Goal: Task Accomplishment & Management: Use online tool/utility

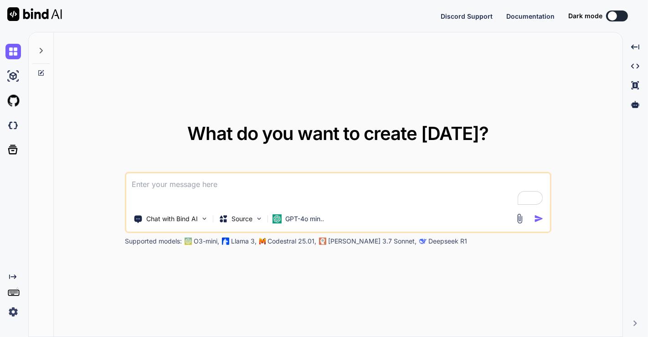
click at [16, 310] on img at bounding box center [12, 311] width 15 height 15
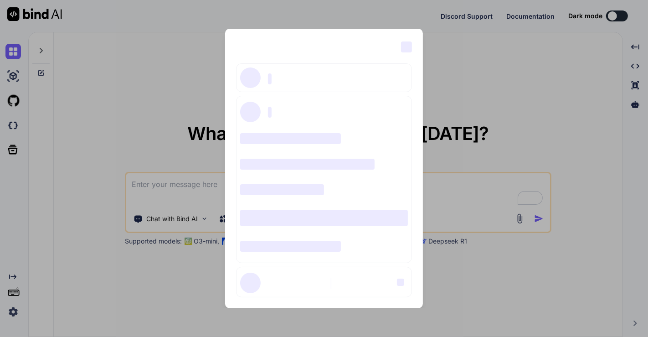
click at [148, 112] on div "‌ ‌ ‌ ‌ ‌ ‌ ‌ ‌ ‌ ‌ ‌ ‌ ‌ ‌ ‌" at bounding box center [324, 168] width 648 height 337
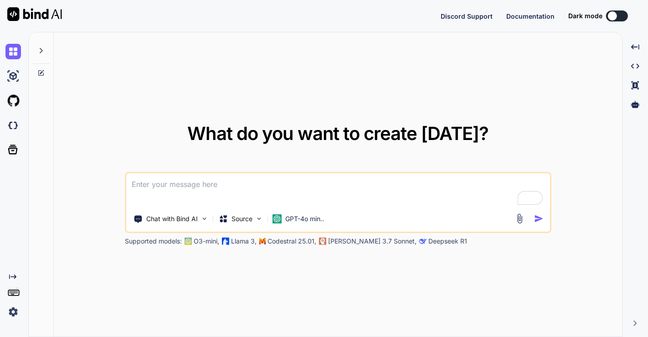
click at [14, 311] on img at bounding box center [12, 311] width 15 height 15
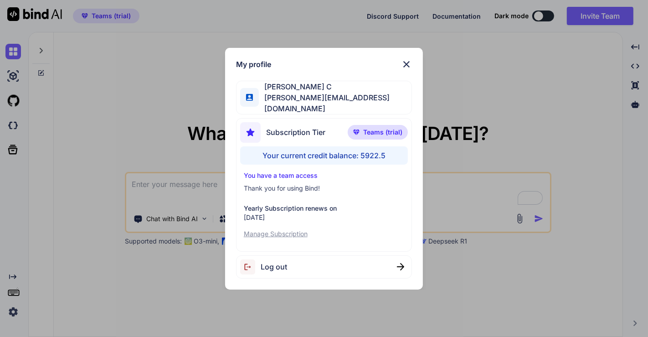
click at [157, 122] on div "My profile Saravanan C [EMAIL_ADDRESS][DOMAIN_NAME] Subscription Tier Teams (tr…" at bounding box center [324, 168] width 648 height 337
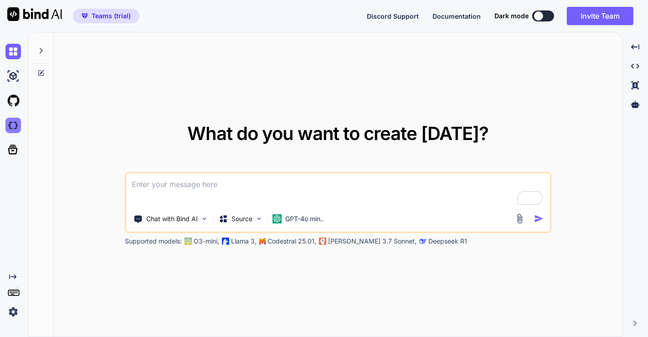
type textarea "x"
click at [15, 122] on img at bounding box center [12, 124] width 15 height 15
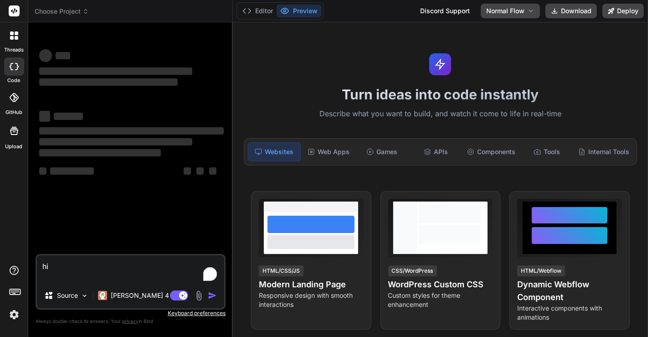
click at [26, 161] on div "threads code GitHub Upload" at bounding box center [14, 168] width 28 height 337
type textarea "x"
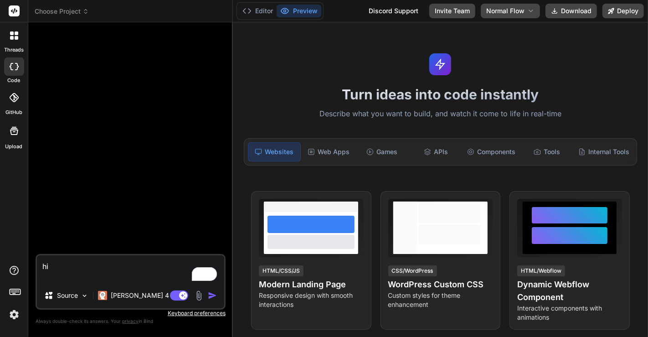
click at [68, 267] on textarea "hi" at bounding box center [130, 268] width 187 height 27
type textarea "hi="
type textarea "x"
type textarea "hi"
type textarea "x"
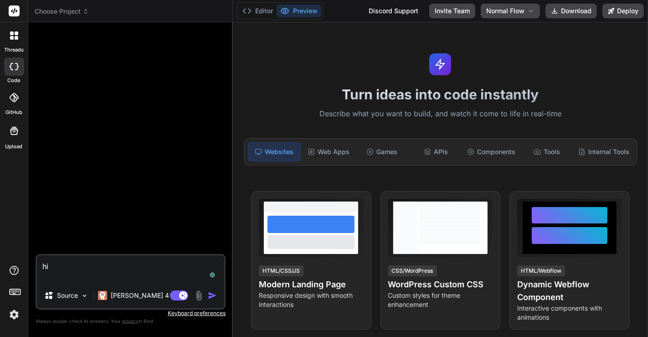
type textarea "h"
type textarea "x"
type textarea "c"
type textarea "x"
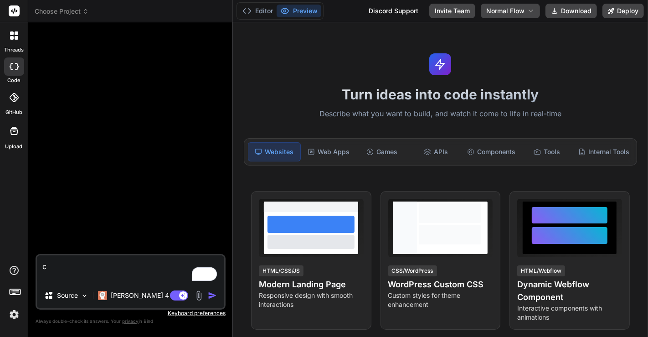
type textarea "cr"
type textarea "x"
type textarea "cre"
type textarea "x"
type textarea "crea"
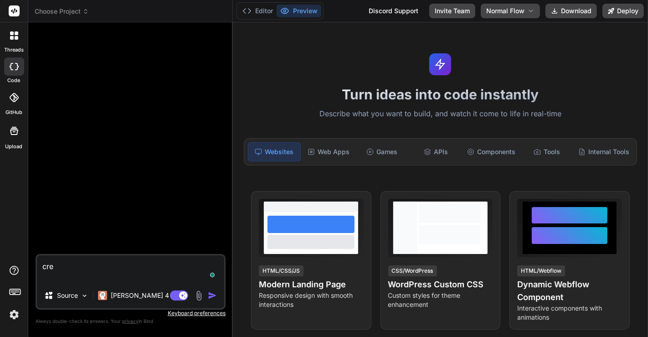
type textarea "x"
type textarea "creat"
type textarea "x"
type textarea "create"
type textarea "x"
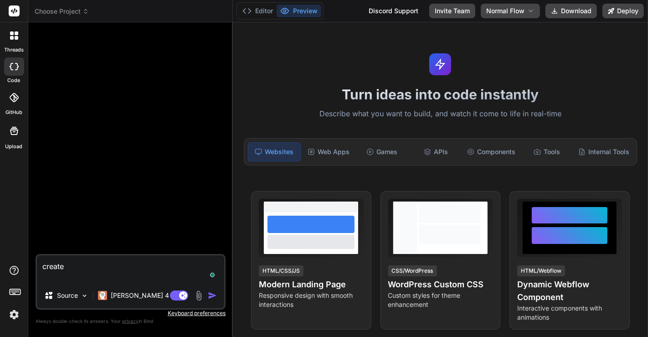
type textarea "createa"
type textarea "x"
type textarea "createa"
type textarea "x"
type textarea "createa"
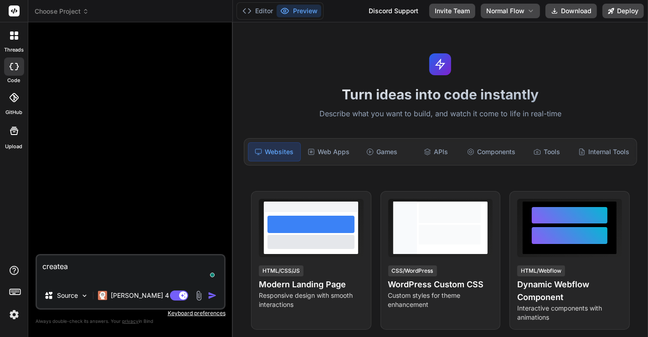
type textarea "x"
type textarea "create"
type textarea "x"
type textarea "create"
type textarea "x"
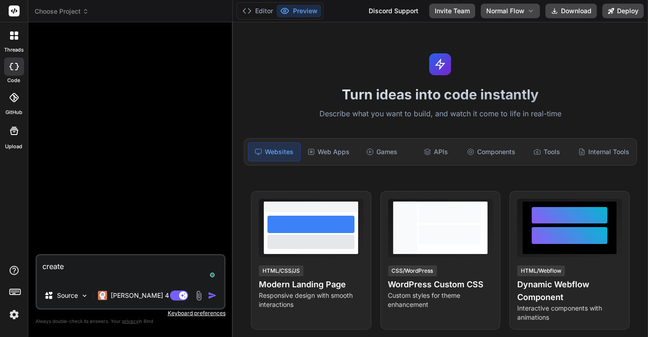
type textarea "create a"
type textarea "x"
type textarea "create a"
type textarea "x"
type textarea "create a s"
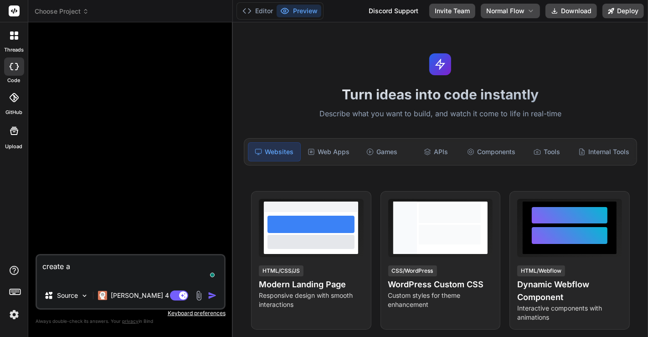
type textarea "x"
type textarea "create a si"
type textarea "x"
type textarea "create a sim"
type textarea "x"
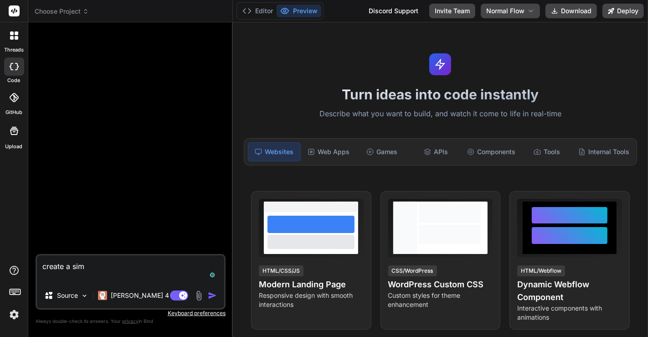
type textarea "create a simp"
type textarea "x"
type textarea "create a simpl"
type textarea "x"
type textarea "create a simple"
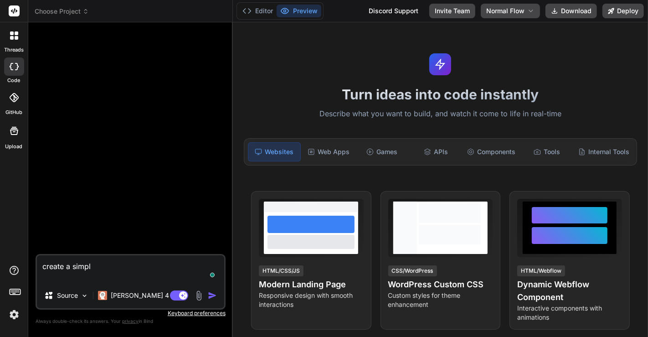
type textarea "x"
type textarea "create a simple"
type textarea "x"
type textarea "create a simple n"
type textarea "x"
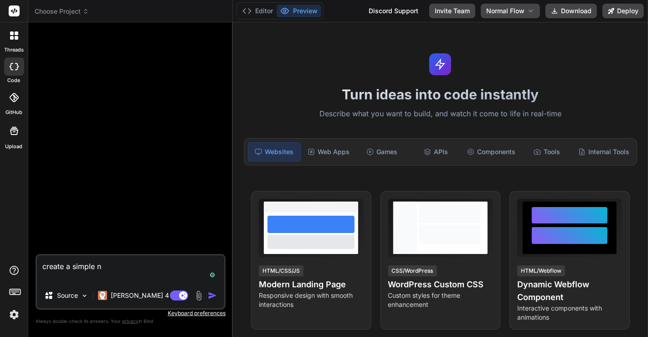
type textarea "create a simple no"
type textarea "x"
type textarea "create a simple nod"
type textarea "x"
type textarea "create a simple node"
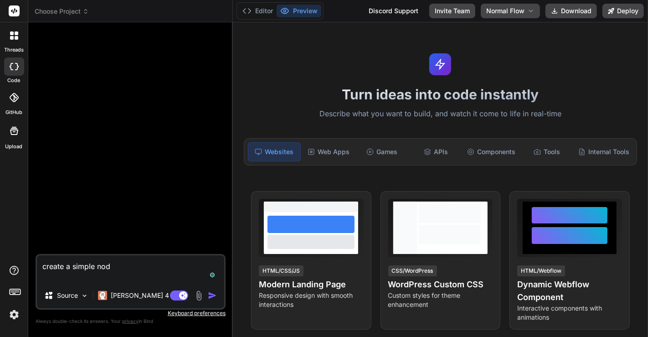
type textarea "x"
type textarea "create a simple node"
type textarea "x"
type textarea "create a simple node j"
type textarea "x"
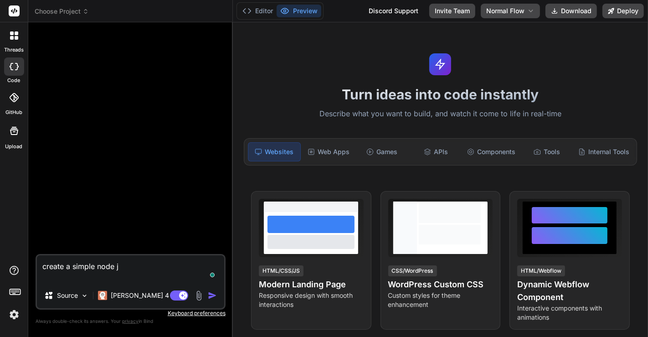
type textarea "create a simple node js"
type textarea "x"
type textarea "create a simple node js"
type textarea "x"
type textarea "create a simple node js a"
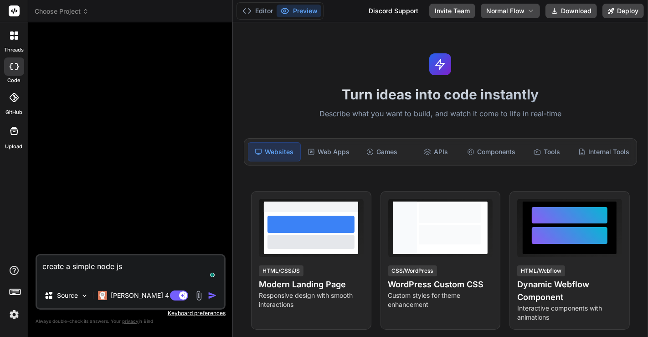
type textarea "x"
type textarea "create a simple node js ap"
type textarea "x"
type textarea "create a simple node js app"
type textarea "x"
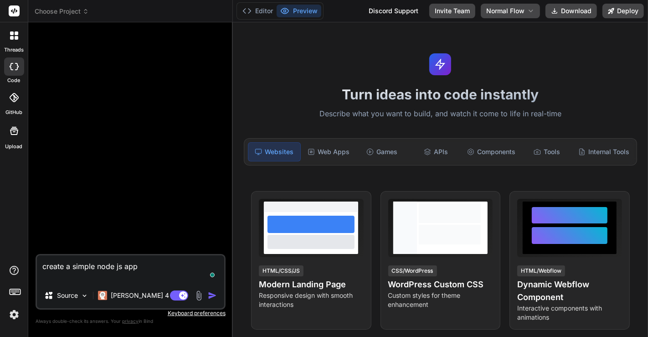
type textarea "create a simple node js appl"
type textarea "x"
type textarea "create a simple node js appli"
type textarea "x"
type textarea "create a simple node js applic"
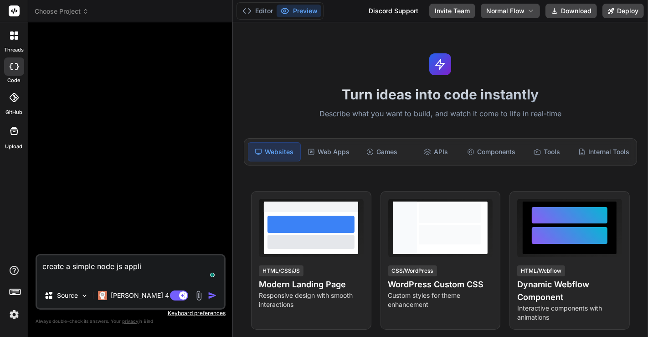
type textarea "x"
type textarea "create a simple node js applica"
type textarea "x"
type textarea "create a simple node js applicat"
type textarea "x"
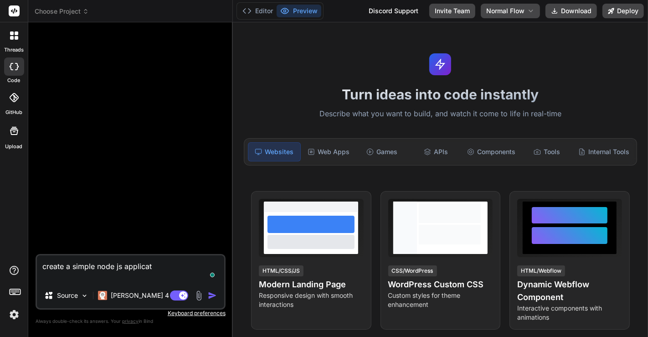
type textarea "create a simple node js applicati"
type textarea "x"
type textarea "create a simple node js applicatio"
type textarea "x"
type textarea "create a simple node js application"
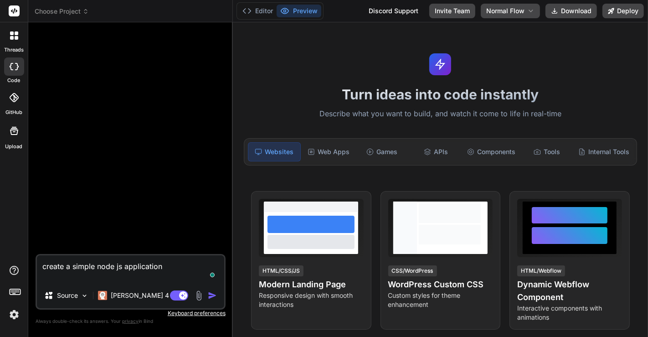
type textarea "x"
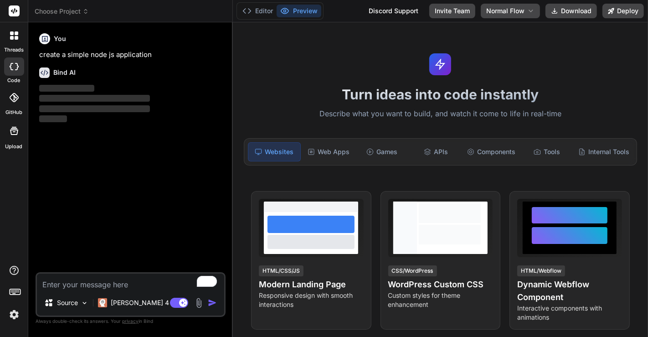
click at [120, 178] on div "You create a simple node js application Bind AI ‌ ‌ ‌ ‌" at bounding box center [131, 151] width 188 height 242
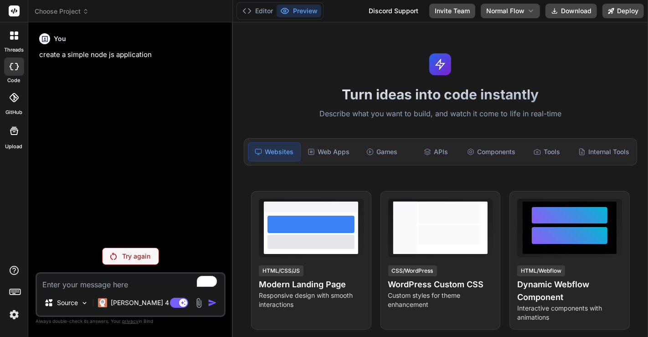
click at [14, 313] on img at bounding box center [13, 313] width 15 height 15
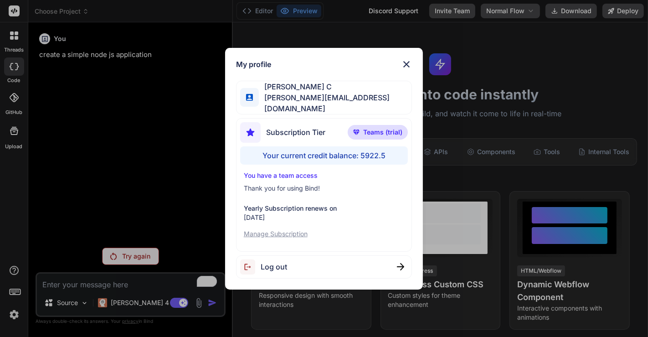
click at [282, 255] on div "Log out" at bounding box center [324, 266] width 176 height 23
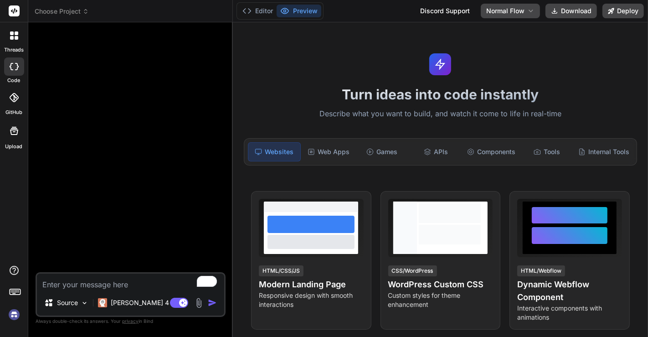
click at [14, 314] on img at bounding box center [13, 313] width 15 height 15
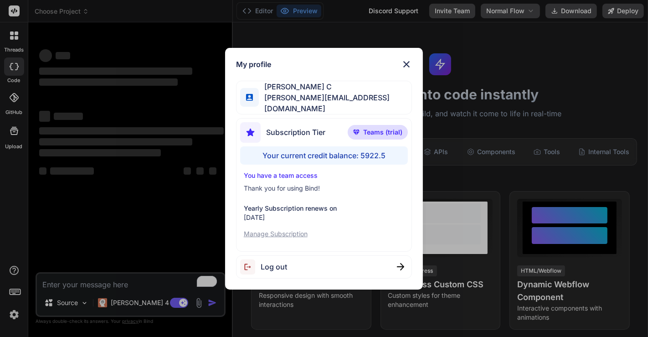
click at [83, 190] on div "My profile Saravanan C [EMAIL_ADDRESS][DOMAIN_NAME] Subscription Tier Teams (tr…" at bounding box center [324, 168] width 648 height 337
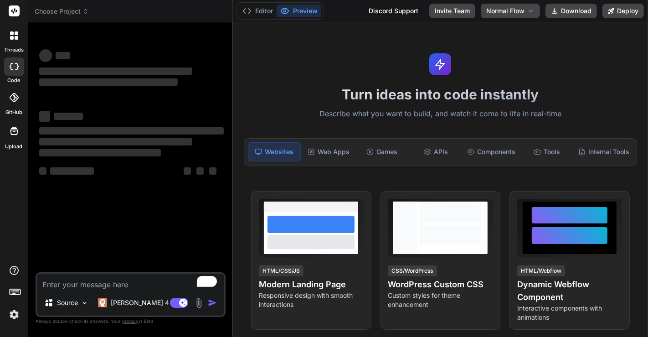
type textarea "x"
type textarea "c"
type textarea "x"
click at [96, 283] on textarea "c" at bounding box center [130, 281] width 187 height 16
type textarea "cr"
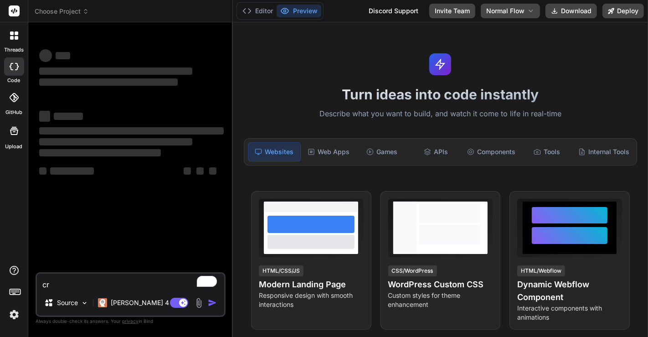
type textarea "x"
type textarea "cre"
type textarea "x"
type textarea "crea"
type textarea "x"
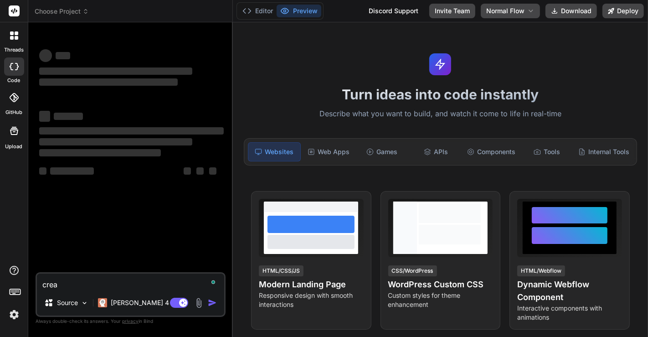
type textarea "creat"
type textarea "x"
type textarea "create"
type textarea "x"
type textarea "create"
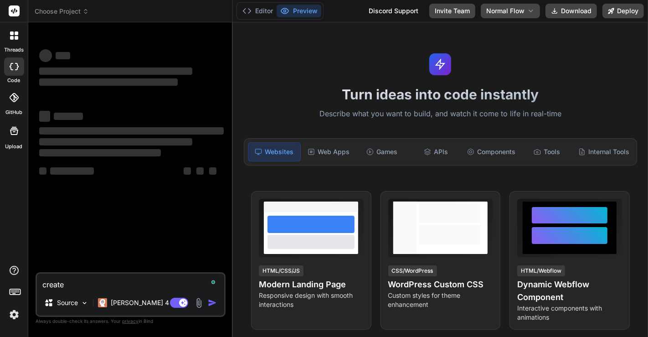
type textarea "x"
type textarea "create a"
type textarea "x"
type textarea "create a"
type textarea "x"
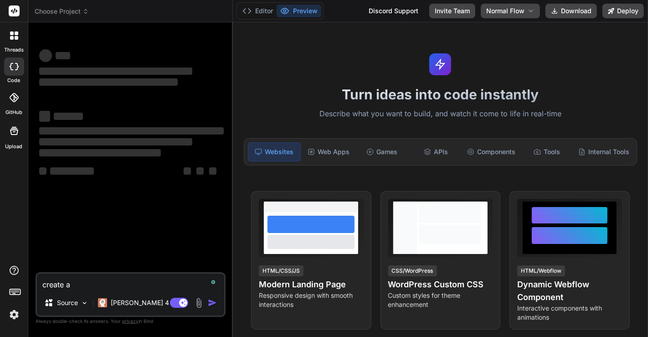
type textarea "create a n"
type textarea "x"
type textarea "create a no"
type textarea "x"
type textarea "create a nod"
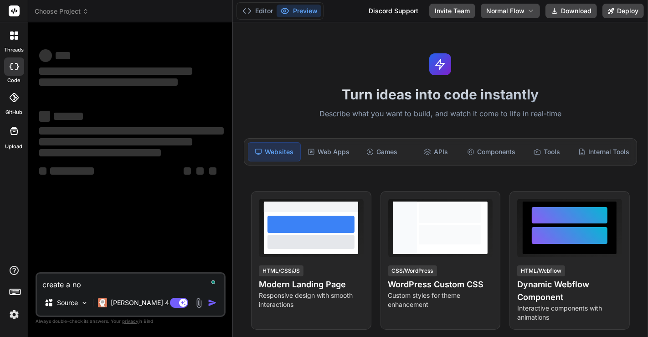
type textarea "x"
type textarea "create a node"
type textarea "x"
type textarea "create a node"
type textarea "x"
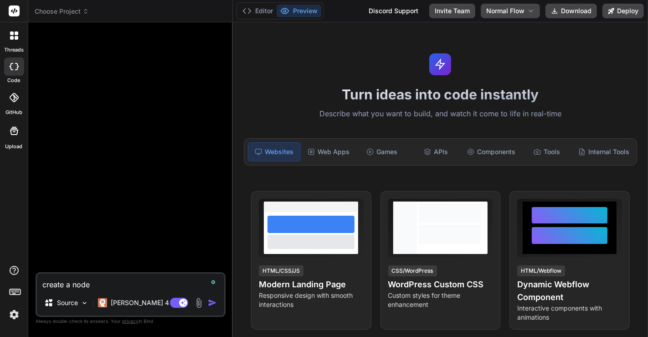
type textarea "create a node j"
type textarea "x"
type textarea "create a node js"
type textarea "x"
type textarea "create a node js"
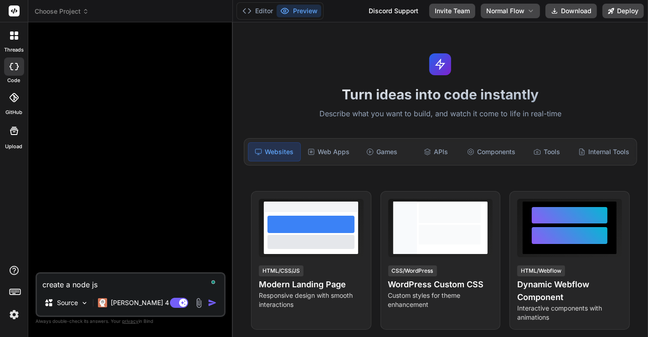
type textarea "x"
type textarea "create a node js a"
type textarea "x"
type textarea "create a node js ap"
type textarea "x"
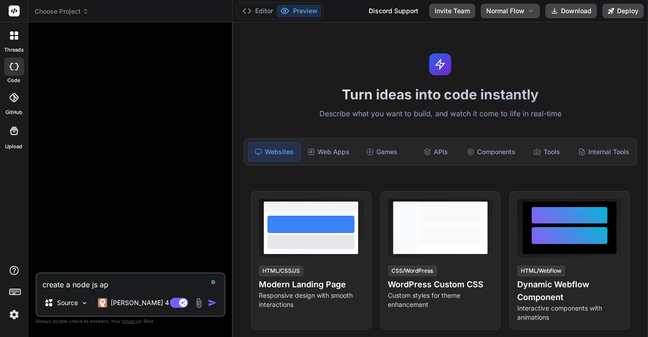
type textarea "create a node js app"
type textarea "x"
type textarea "create a node js appl"
type textarea "x"
type textarea "create a node js appli"
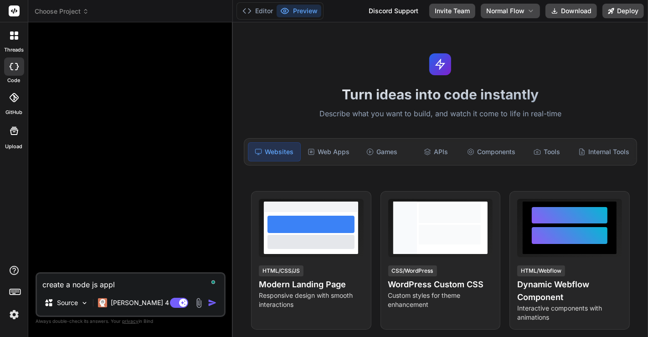
type textarea "x"
type textarea "create a node js applic"
type textarea "x"
type textarea "create a node js applica"
type textarea "x"
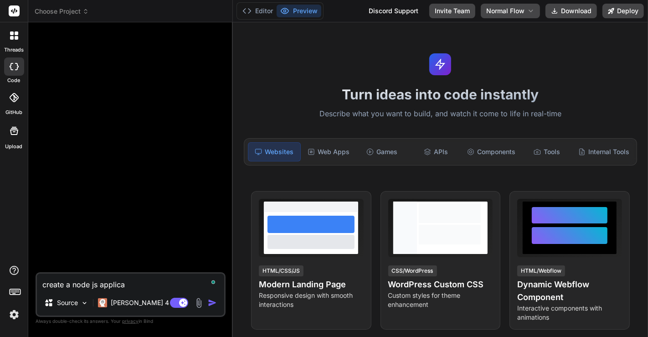
type textarea "create a node js applicat"
type textarea "x"
type textarea "create a node js applicati"
type textarea "x"
type textarea "create a node js applicatio"
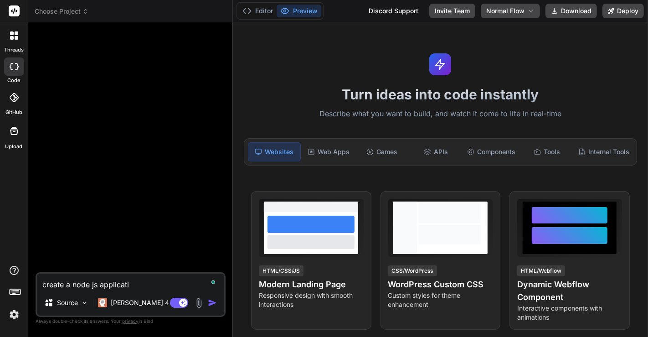
type textarea "x"
type textarea "create a node js application"
type textarea "x"
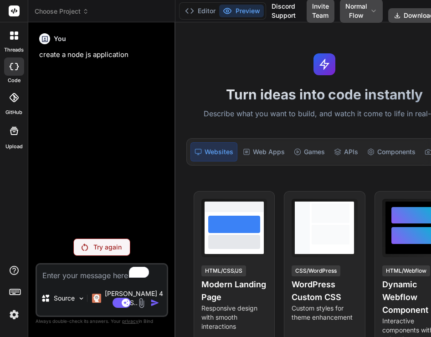
click at [107, 255] on div "Try again" at bounding box center [101, 246] width 57 height 17
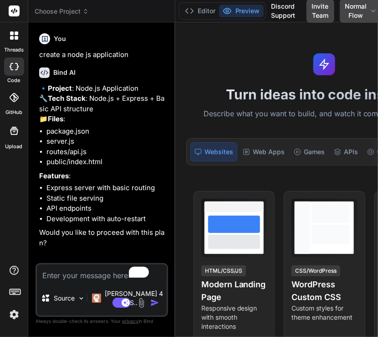
type textarea "x"
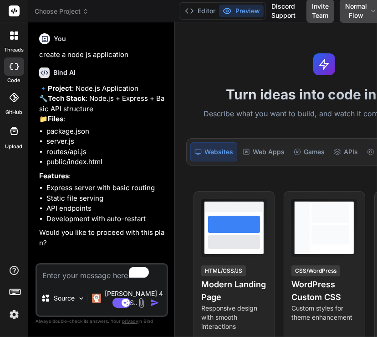
click at [74, 281] on textarea "To enrich screen reader interactions, please activate Accessibility in Grammarl…" at bounding box center [102, 272] width 130 height 16
type textarea "o"
type textarea "x"
type textarea "ok"
type textarea "x"
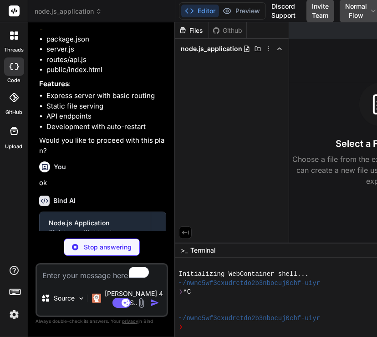
scroll to position [142, 0]
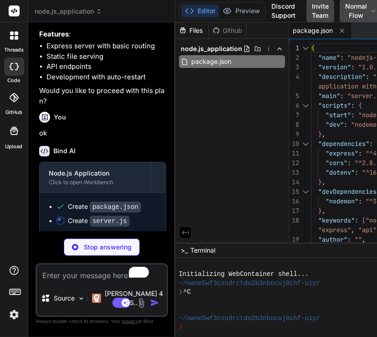
type textarea "x"
type textarea "});"
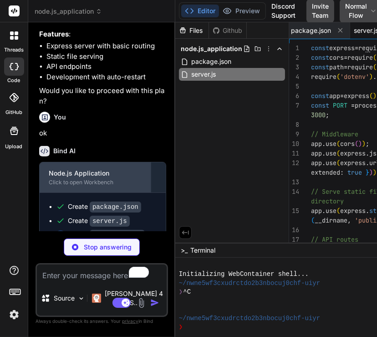
scroll to position [169, 0]
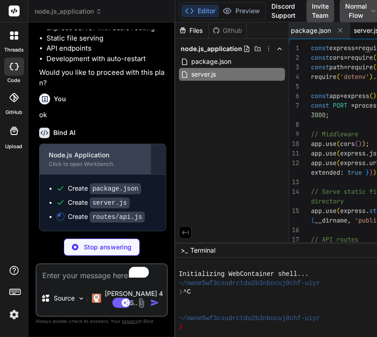
type textarea "x"
type textarea "users/:id' } }); }); module.exports = router;"
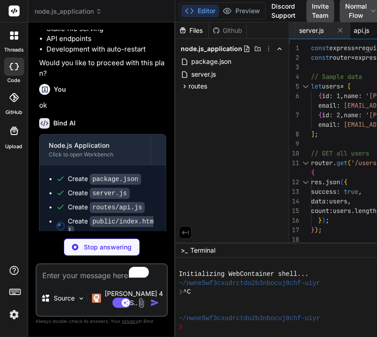
scroll to position [193, 0]
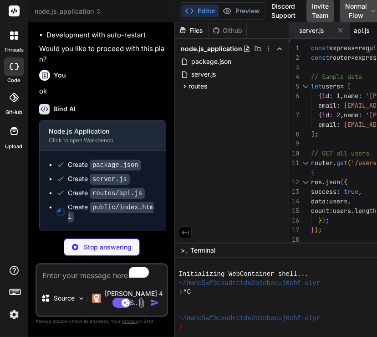
type textarea "x"
type textarea "// Check server status on page load checkHealth(); </script> </body> </html>"
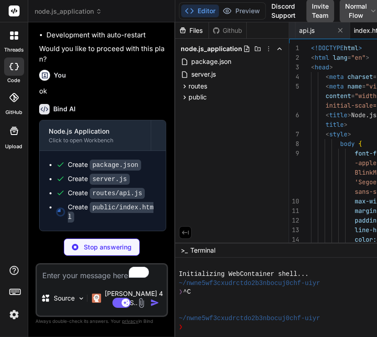
type textarea "x"
type textarea "PORT=3000 NODE_ENV=development"
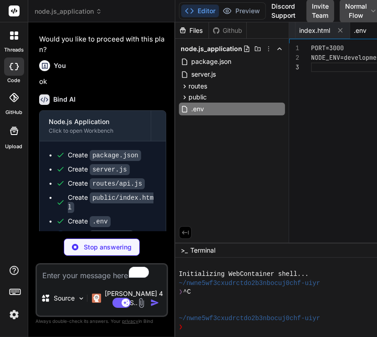
type textarea "x"
type textarea "node_modules/ .env .DS_Store *.log"
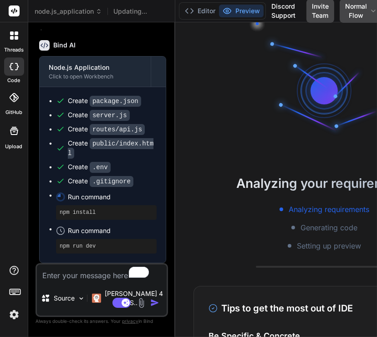
scroll to position [247, 0]
type textarea "x"
click at [79, 281] on textarea "To enrich screen reader interactions, please activate Accessibility in Grammarl…" at bounding box center [102, 272] width 130 height 16
type textarea "c"
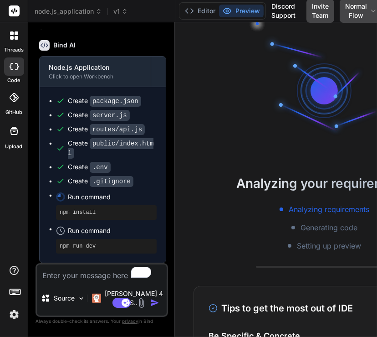
type textarea "x"
type textarea "cr"
type textarea "x"
type textarea "cre"
type textarea "x"
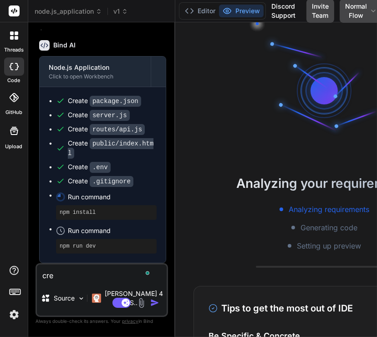
type textarea "crea"
type textarea "x"
type textarea "creat"
type textarea "x"
type textarea "create"
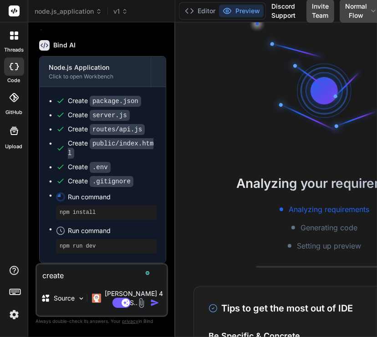
type textarea "x"
type textarea "create"
type textarea "x"
type textarea "create a"
type textarea "x"
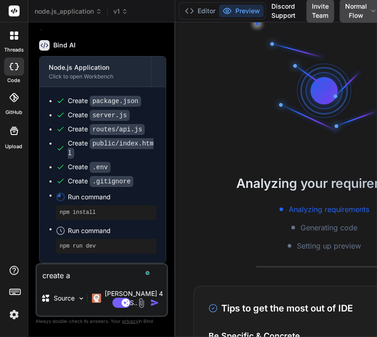
type textarea "create a"
type textarea "x"
type textarea "create a s"
type textarea "x"
type textarea "create a si"
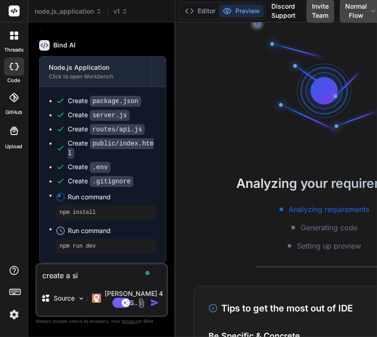
type textarea "x"
type textarea "create a sim"
type textarea "x"
type textarea "create a simp"
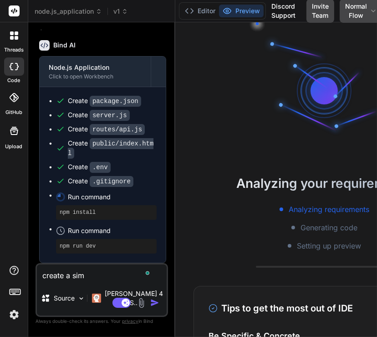
type textarea "x"
type textarea "create a simpl"
type textarea "x"
type textarea "create a simple"
type textarea "x"
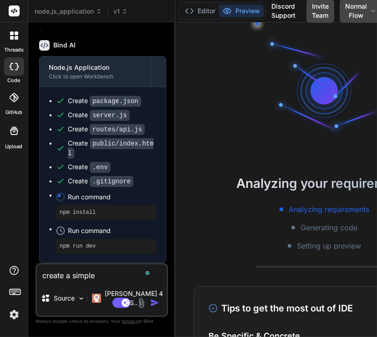
type textarea "create a simple"
type textarea "x"
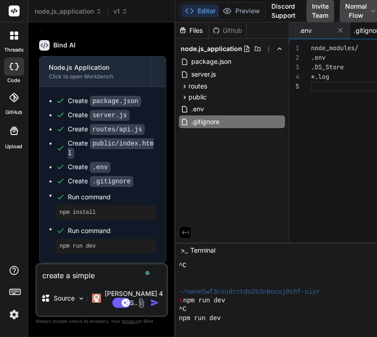
type textarea "create a simple r"
type textarea "x"
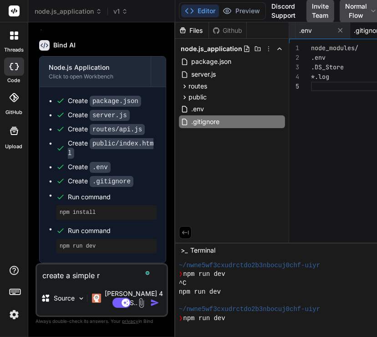
type textarea "create a simple ro"
type textarea "x"
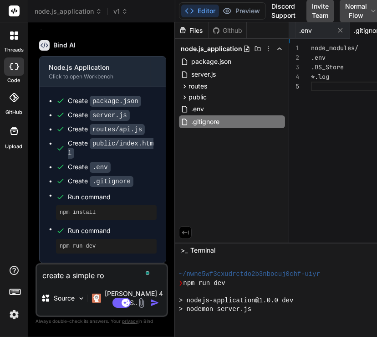
scroll to position [237, 0]
type textarea "create a simple rou"
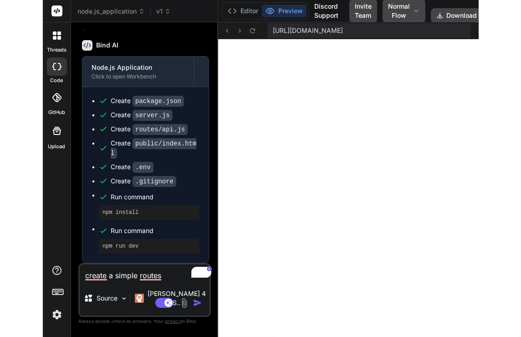
scroll to position [0, 189]
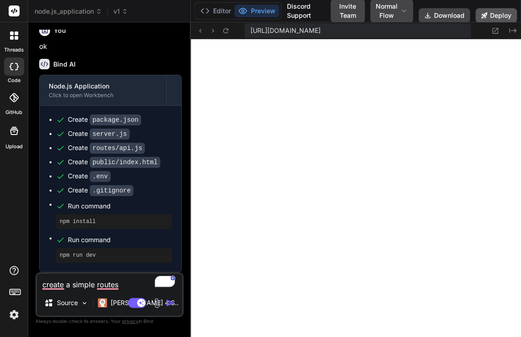
click at [501, 16] on button "Deploy" at bounding box center [495, 15] width 41 height 15
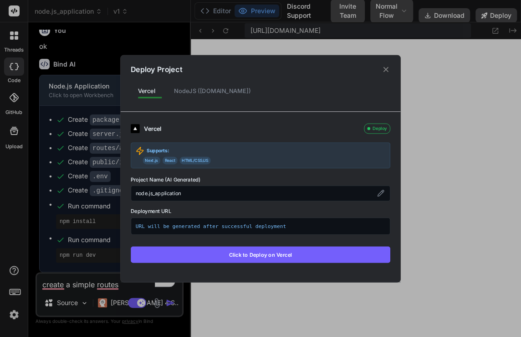
click at [201, 92] on div "NodeJS ([DOMAIN_NAME])" at bounding box center [212, 90] width 91 height 17
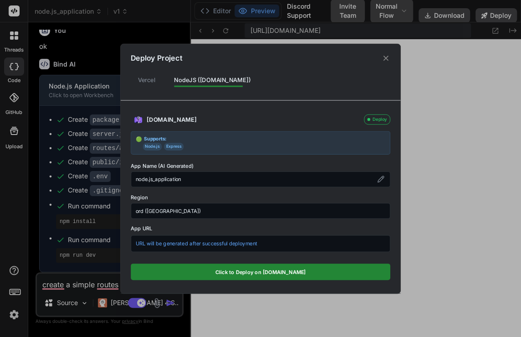
click at [236, 269] on button "Click to Deploy on [DOMAIN_NAME]" at bounding box center [261, 271] width 260 height 16
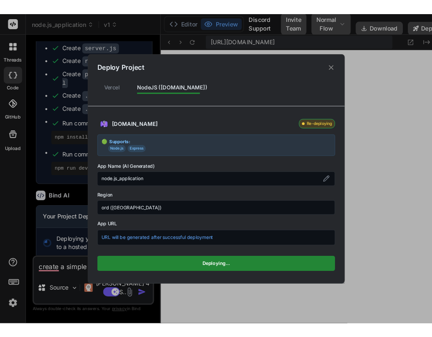
scroll to position [336, 0]
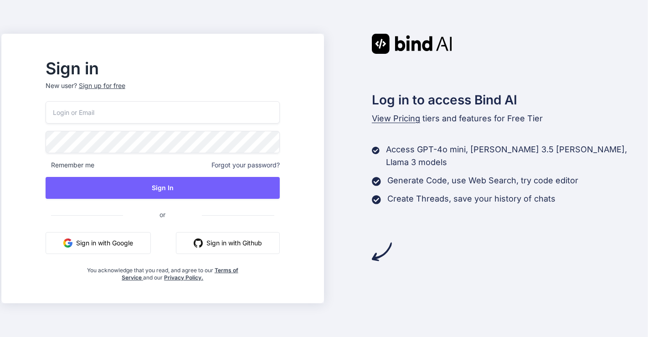
type input "app8@yopmail.com"
click at [128, 242] on button "Sign in with Google" at bounding box center [98, 243] width 105 height 22
